Goal: Task Accomplishment & Management: Manage account settings

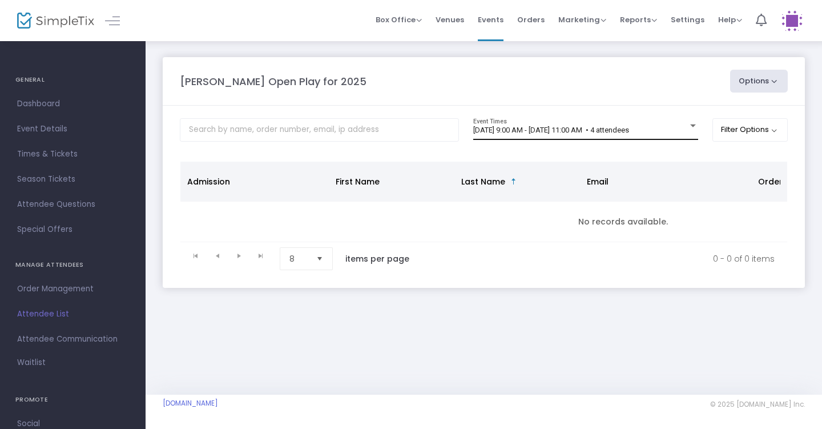
click at [629, 134] on span "[DATE] 9:00 AM - [DATE] 11:00 AM • 4 attendees" at bounding box center [551, 130] width 156 height 9
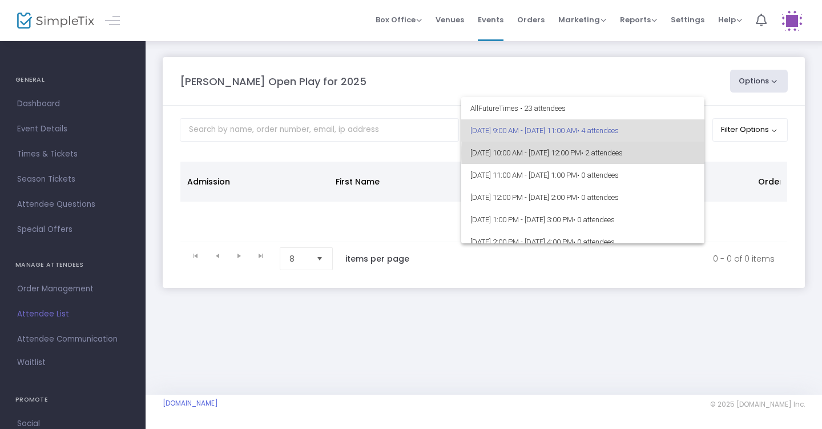
click at [623, 153] on span "• 2 attendees" at bounding box center [602, 152] width 42 height 9
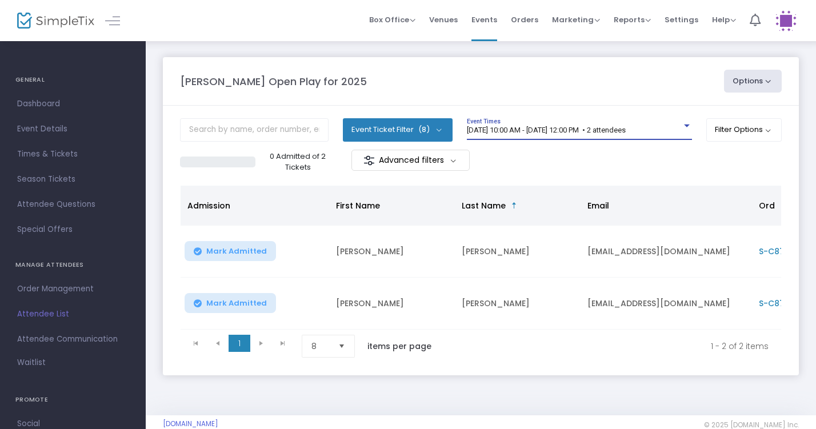
click at [625, 133] on span "[DATE] 10:00 AM - [DATE] 12:00 PM • 2 attendees" at bounding box center [546, 130] width 159 height 9
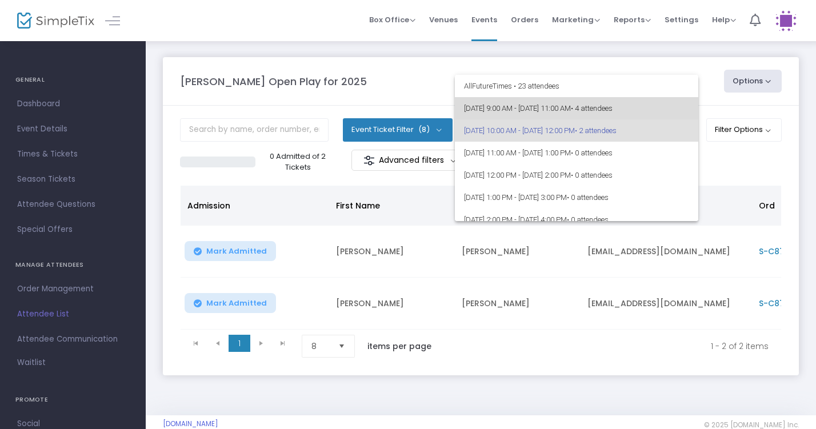
click at [612, 105] on span "• 4 attendees" at bounding box center [592, 108] width 42 height 9
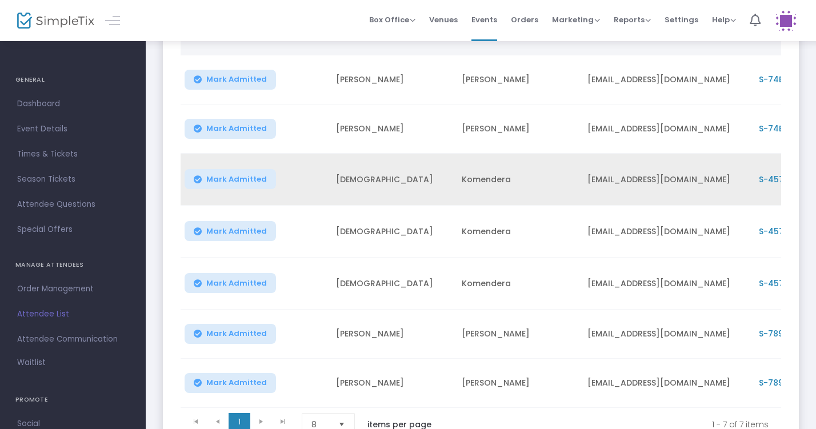
scroll to position [166, 0]
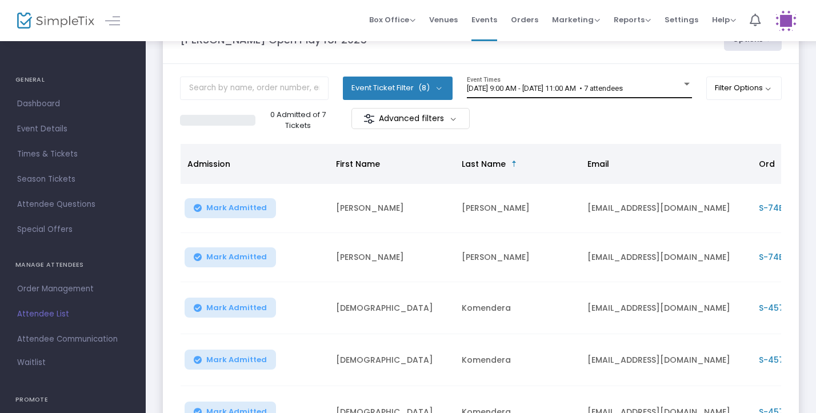
scroll to position [34, 0]
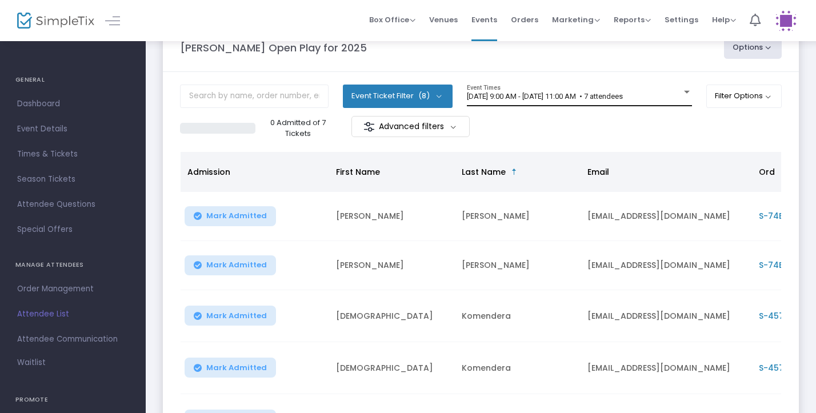
click at [623, 97] on span "[DATE] 9:00 AM - [DATE] 11:00 AM • 7 attendees" at bounding box center [545, 96] width 156 height 9
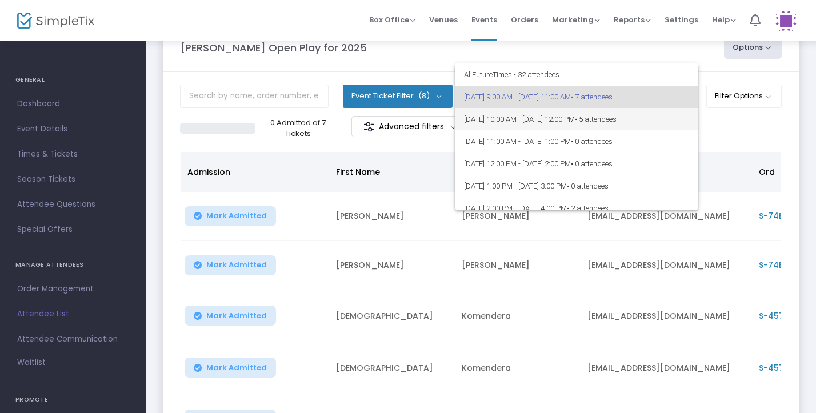
click at [616, 123] on span "• 5 attendees" at bounding box center [596, 119] width 42 height 9
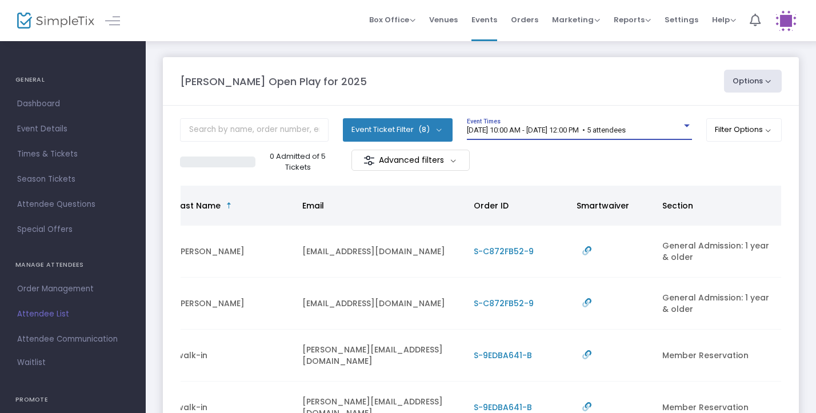
scroll to position [0, 0]
click at [659, 119] on div "8/21/2025 @ 10:00 AM - 8/21/2025 @ 12:00 PM • 5 attendees Event Times" at bounding box center [579, 129] width 225 height 22
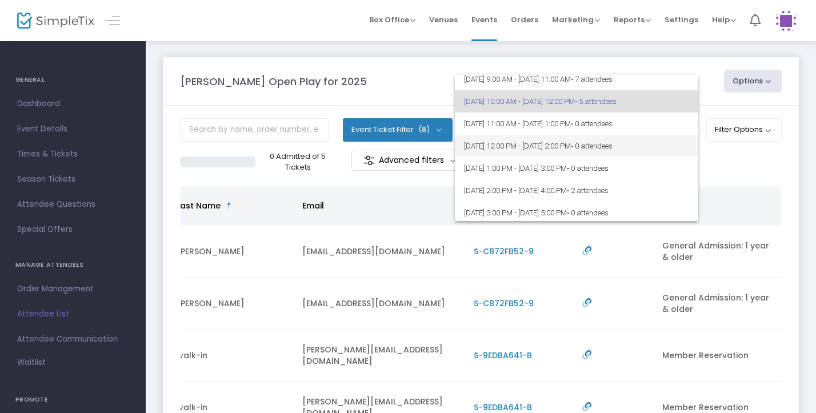
scroll to position [37, 0]
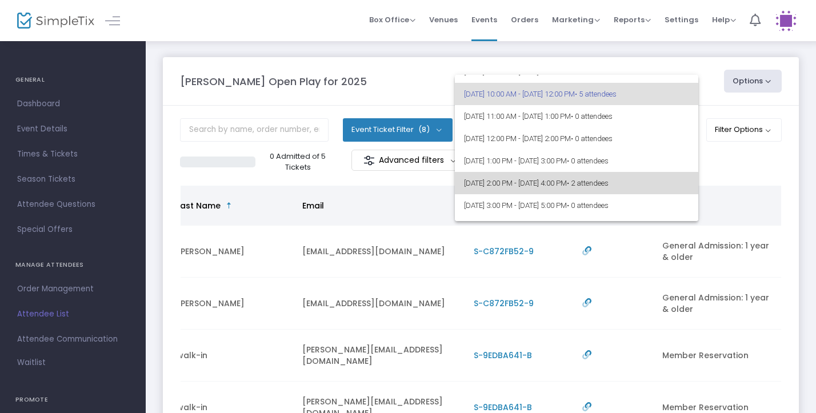
click at [606, 182] on span "8/21/2025 @ 2:00 PM - 8/21/2025 @ 4:00 PM • 2 attendees" at bounding box center [576, 183] width 225 height 22
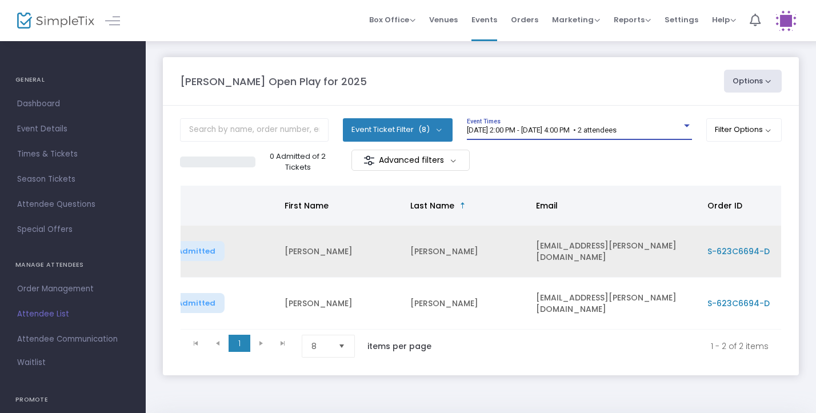
scroll to position [0, 49]
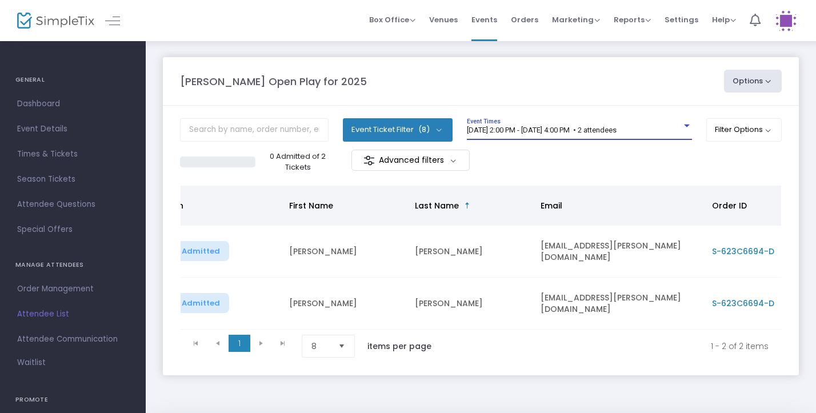
click at [599, 128] on span "8/21/2025 @ 2:00 PM - 8/21/2025 @ 4:00 PM • 2 attendees" at bounding box center [542, 130] width 150 height 9
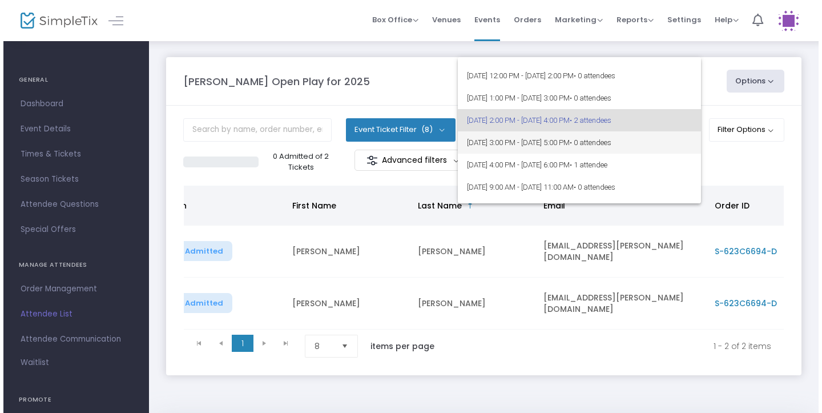
scroll to position [89, 0]
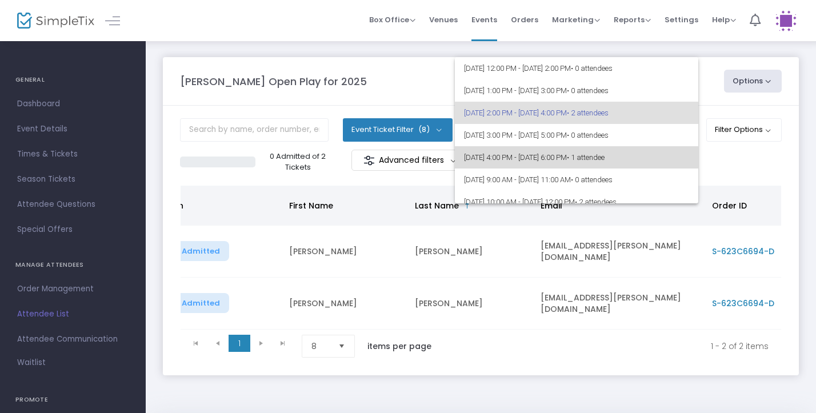
click at [600, 150] on span "8/21/2025 @ 4:00 PM - 8/21/2025 @ 6:00 PM • 1 attendee" at bounding box center [576, 157] width 225 height 22
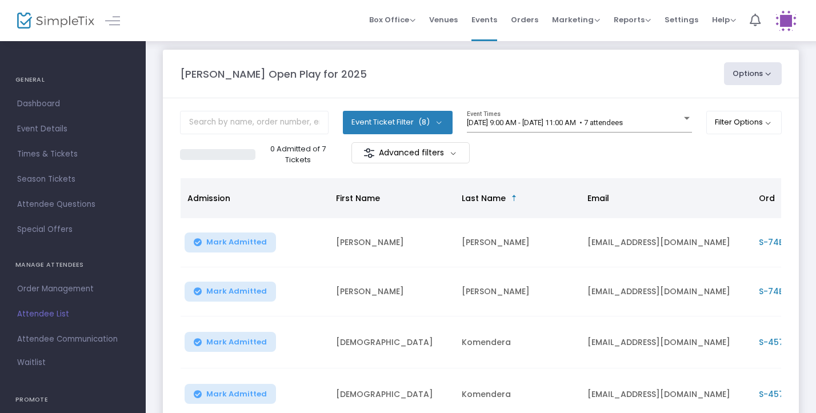
scroll to position [5, 0]
